Goal: Transaction & Acquisition: Obtain resource

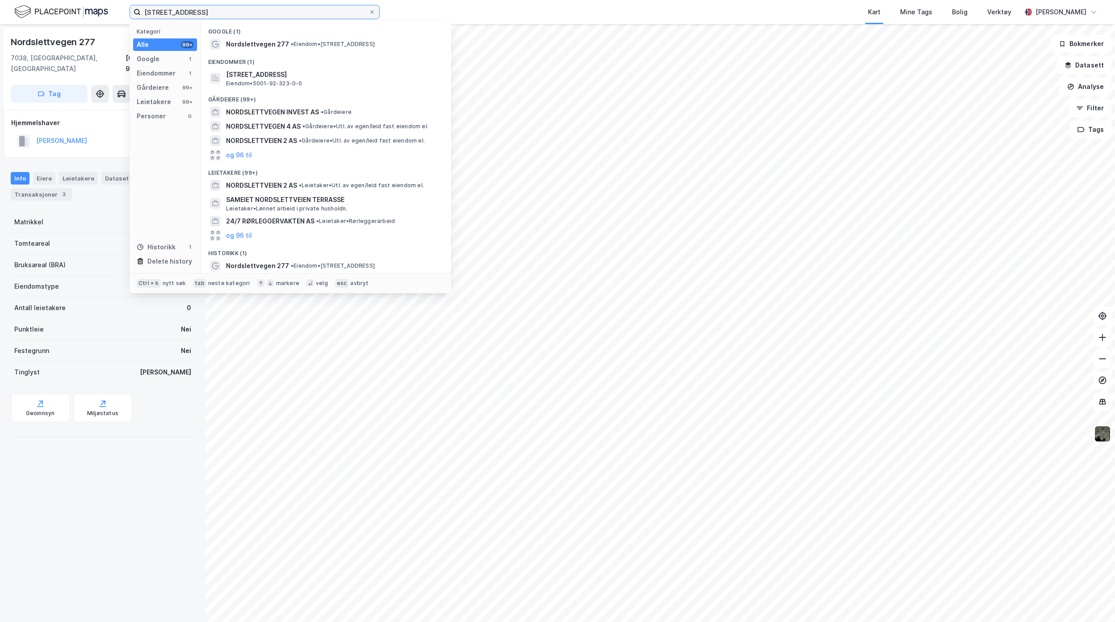
drag, startPoint x: 224, startPoint y: 11, endPoint x: 46, endPoint y: 117, distance: 206.6
click at [45, 30] on div "NOrdslettvegen 277 Kategori Alle 99+ Google 1 Eiendommer 1 Gårdeiere 99+ Leieta…" at bounding box center [557, 311] width 1115 height 622
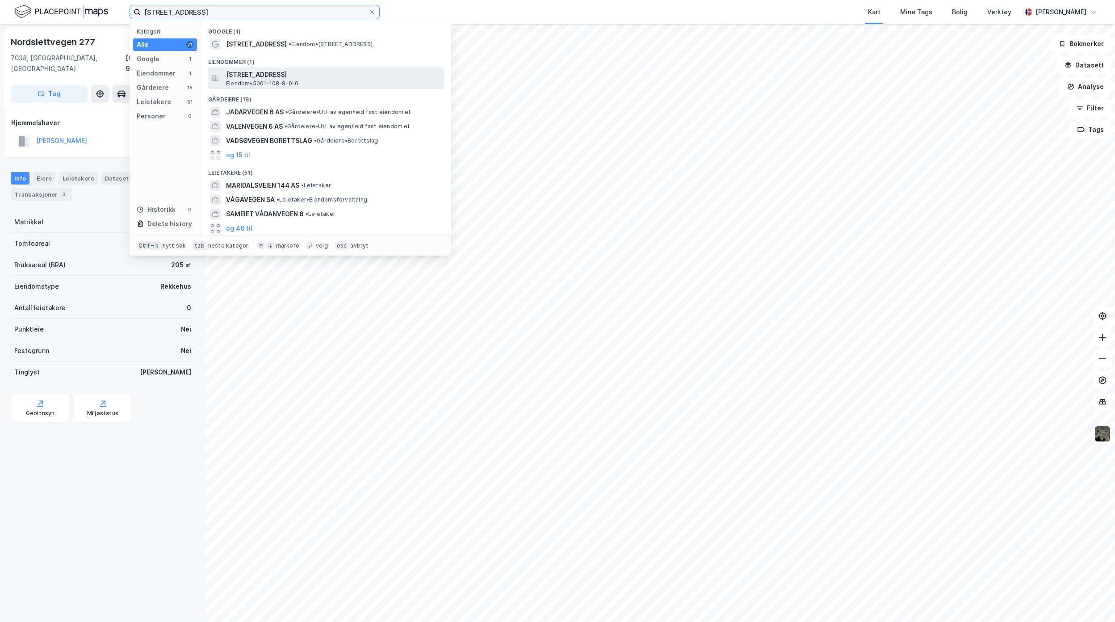
type input "[STREET_ADDRESS]"
click at [326, 72] on span "[STREET_ADDRESS]" at bounding box center [333, 74] width 214 height 11
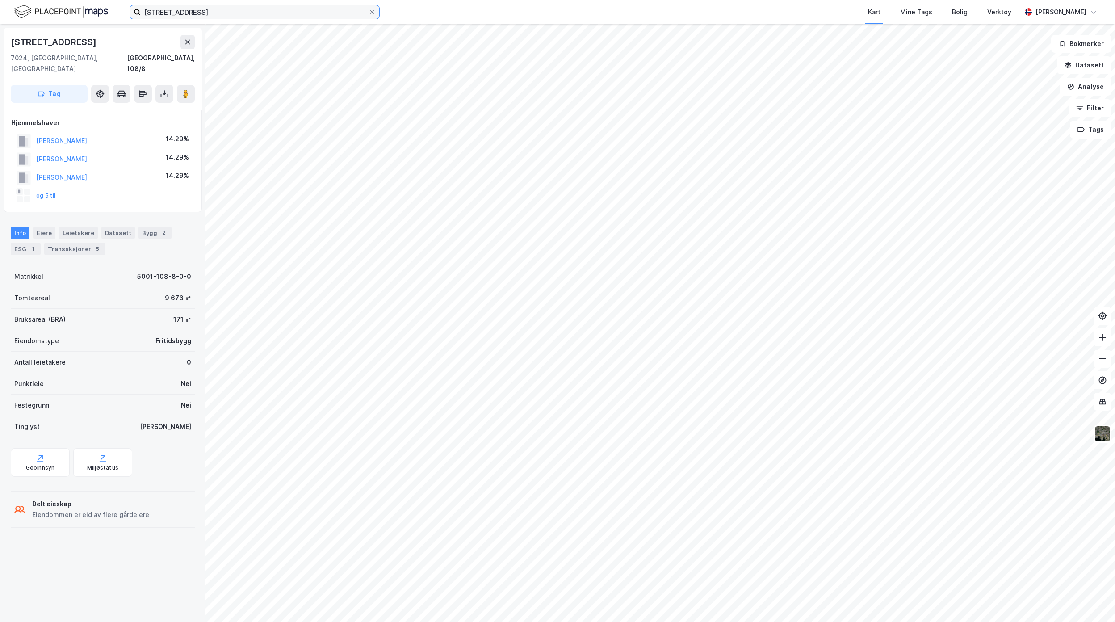
drag, startPoint x: 205, startPoint y: 11, endPoint x: 51, endPoint y: 13, distance: 153.6
click at [63, 12] on div "[STREET_ADDRESS] Kart Mine Tags Bolig Verktøy [PERSON_NAME]" at bounding box center [557, 12] width 1115 height 24
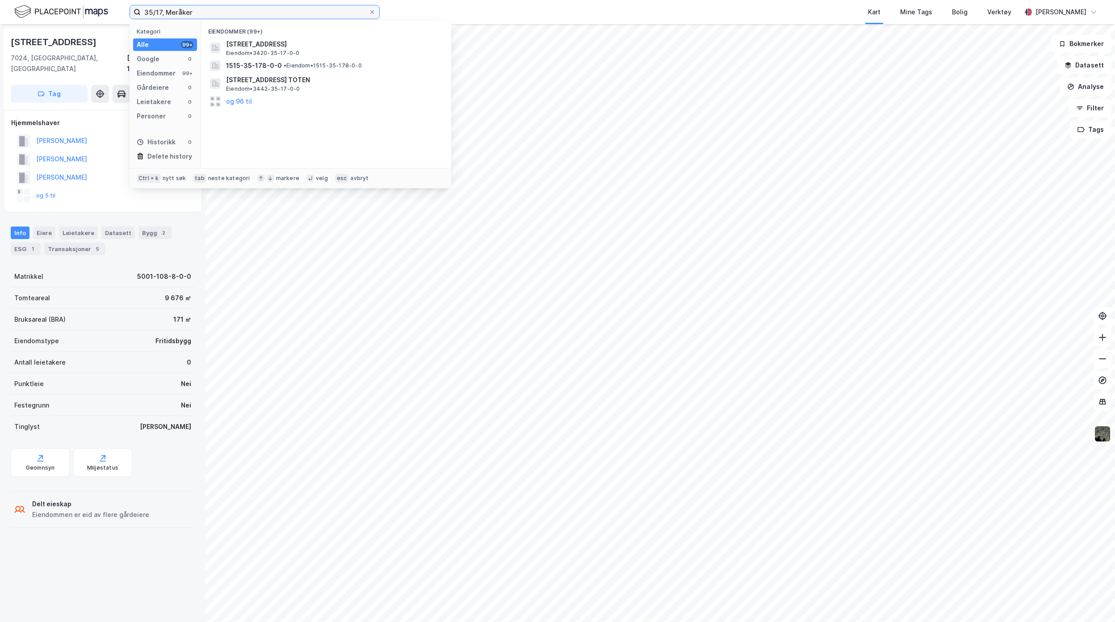
type input "35/17, Meråker"
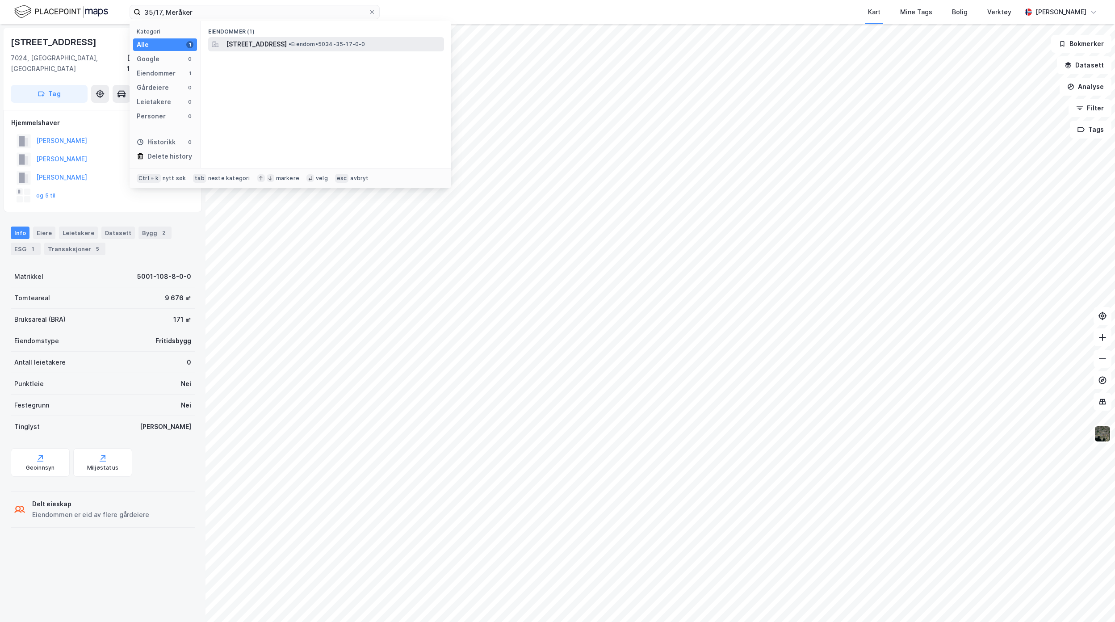
click at [288, 38] on div "[STREET_ADDRESS] • Eiendom • 5034-35-17-0-0" at bounding box center [326, 44] width 236 height 14
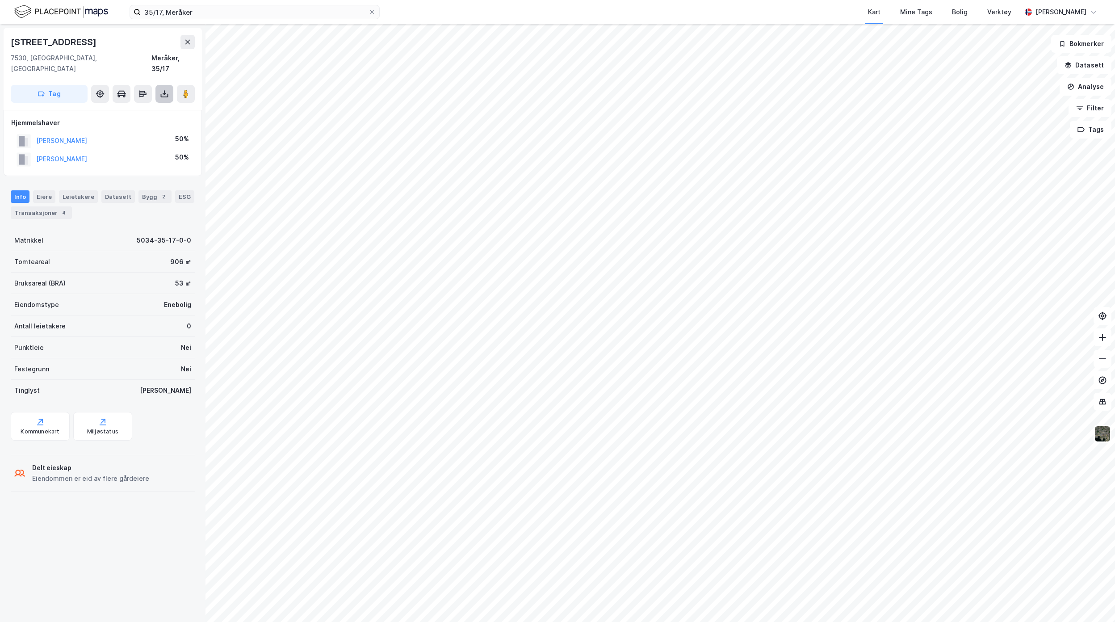
click at [168, 88] on button at bounding box center [164, 94] width 18 height 18
click at [154, 104] on div "Last ned grunnbok" at bounding box center [125, 111] width 95 height 14
